Goal: Information Seeking & Learning: Learn about a topic

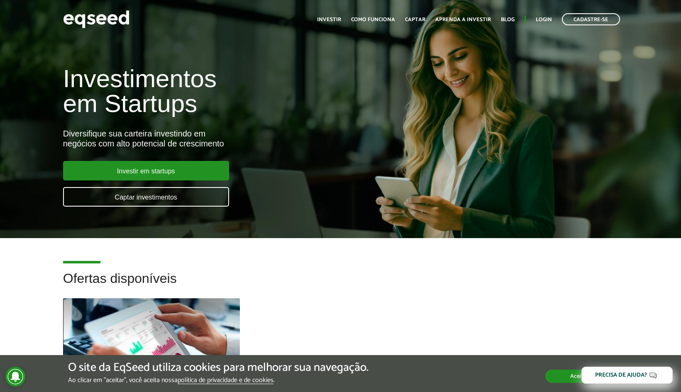
click at [562, 377] on button "Aceitar" at bounding box center [579, 376] width 68 height 13
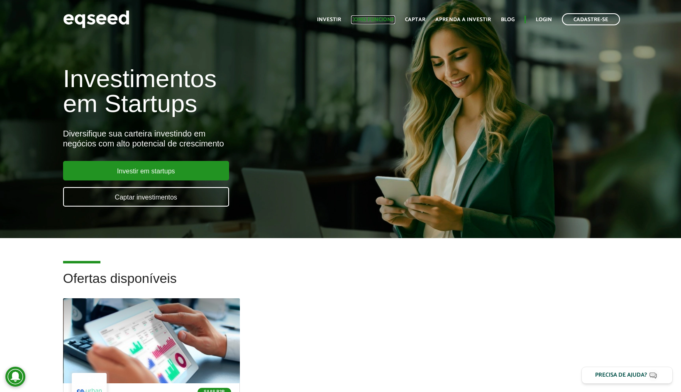
click at [383, 20] on link "Como funciona" at bounding box center [373, 19] width 44 height 5
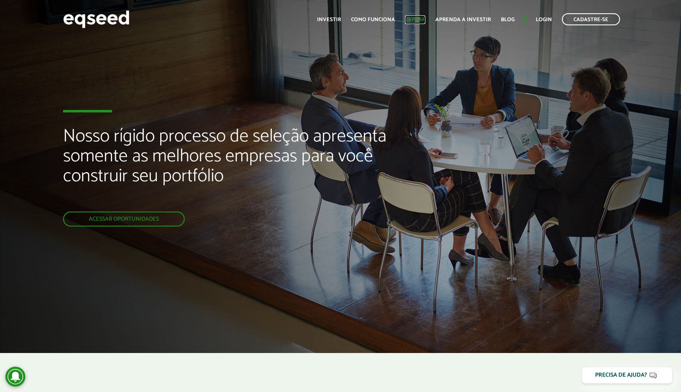
click at [423, 18] on link "Captar" at bounding box center [415, 19] width 20 height 5
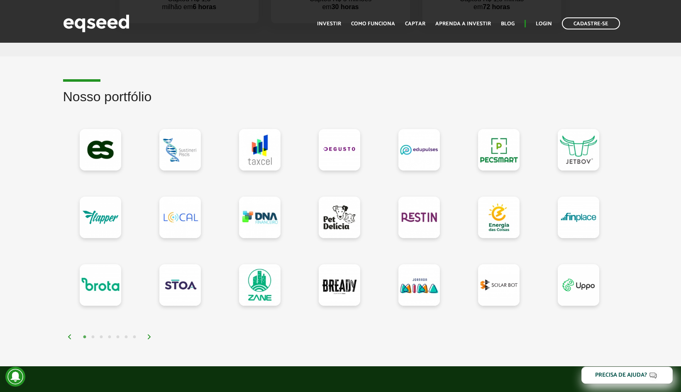
scroll to position [670, 0]
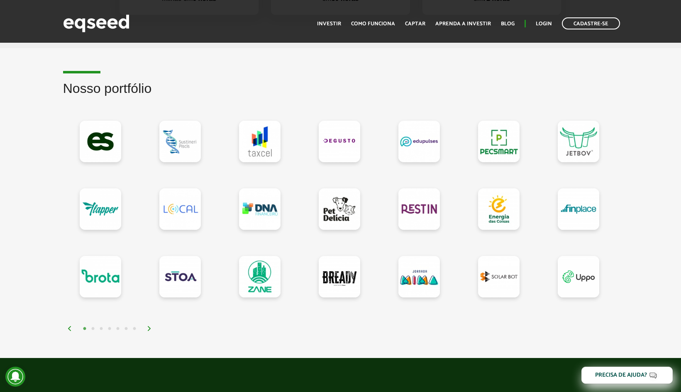
click at [149, 328] on img at bounding box center [149, 328] width 5 height 5
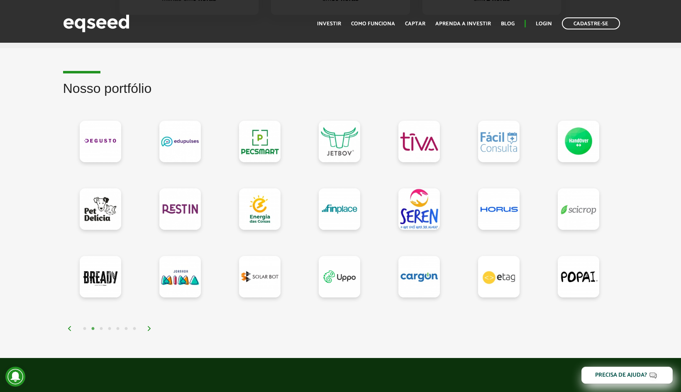
click at [149, 328] on img at bounding box center [149, 328] width 5 height 5
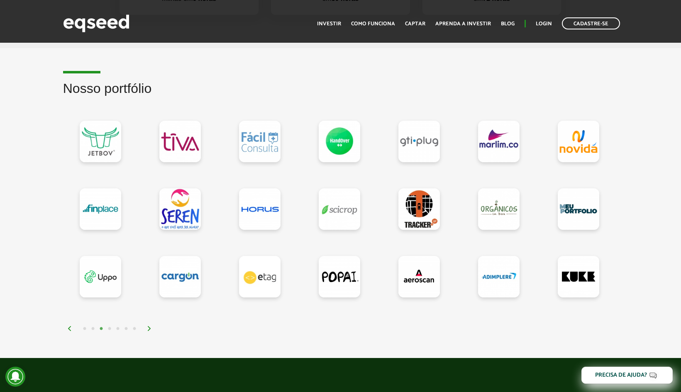
click at [149, 328] on img at bounding box center [149, 328] width 5 height 5
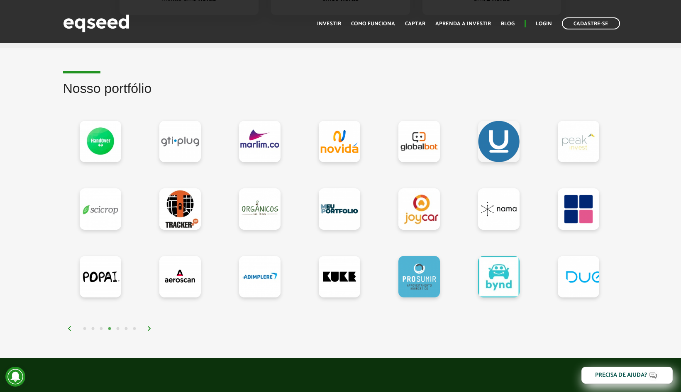
click at [149, 328] on img at bounding box center [149, 328] width 5 height 5
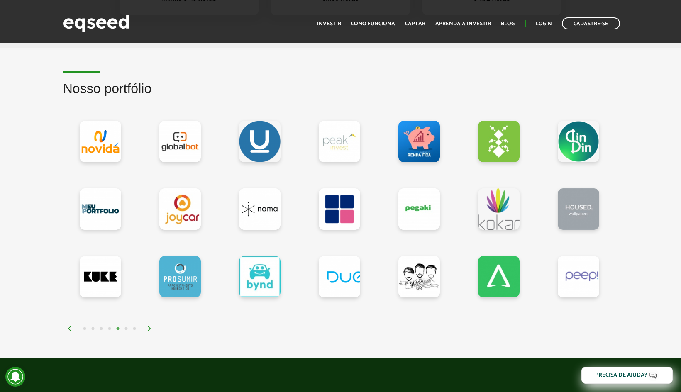
click at [149, 328] on img at bounding box center [149, 328] width 5 height 5
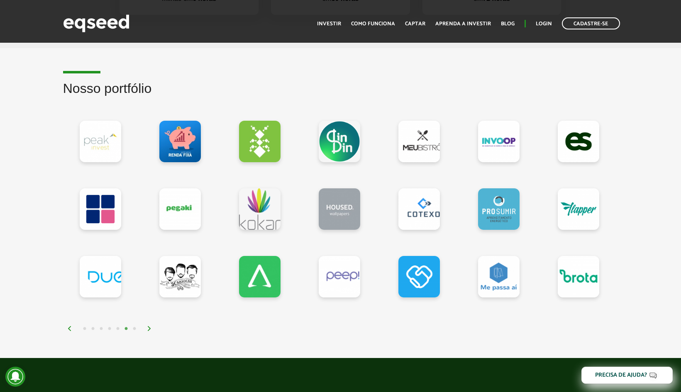
click at [148, 327] on img at bounding box center [149, 328] width 5 height 5
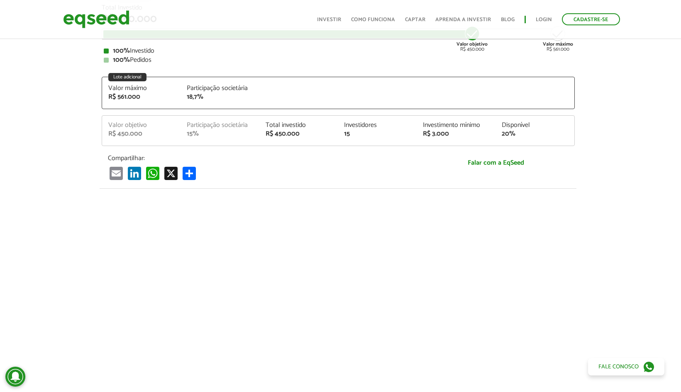
scroll to position [28, 2]
